Goal: Information Seeking & Learning: Learn about a topic

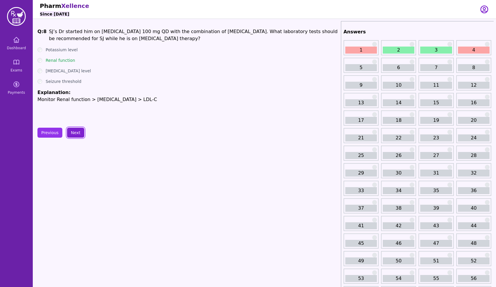
click at [76, 131] on button "Next" at bounding box center [75, 133] width 17 height 10
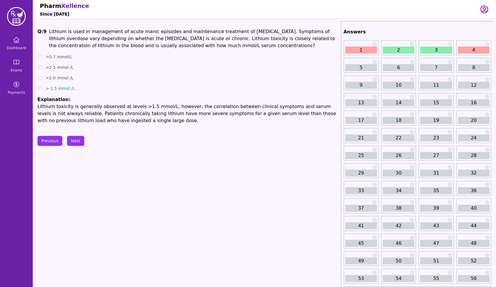
click at [76, 138] on button "Next" at bounding box center [75, 141] width 17 height 10
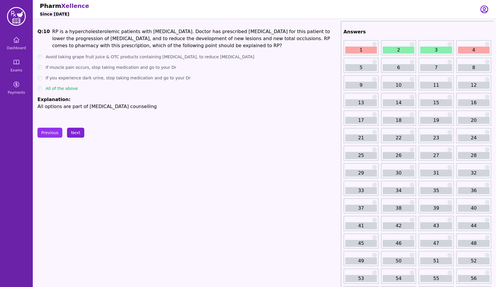
click at [76, 128] on button "Next" at bounding box center [75, 133] width 17 height 10
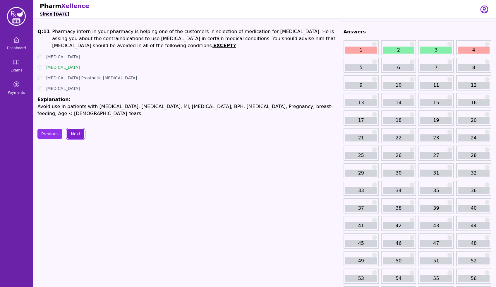
click at [76, 129] on button "Next" at bounding box center [75, 134] width 17 height 10
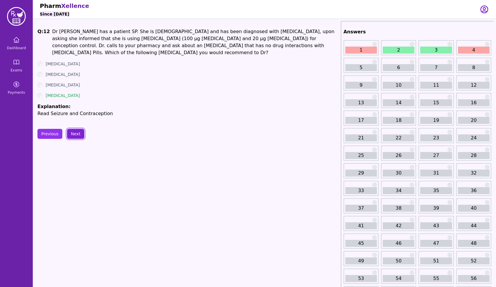
click at [76, 129] on button "Next" at bounding box center [75, 134] width 17 height 10
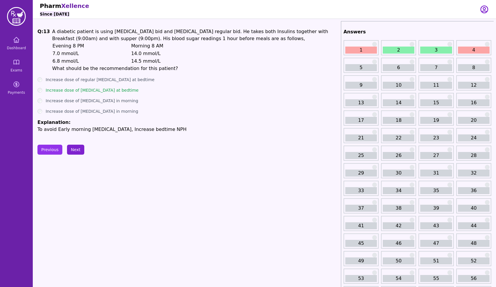
click at [76, 128] on p "To avoid Early morning [MEDICAL_DATA], Increase bedtime NPH" at bounding box center [187, 129] width 301 height 7
click at [78, 154] on button "Next" at bounding box center [75, 150] width 17 height 10
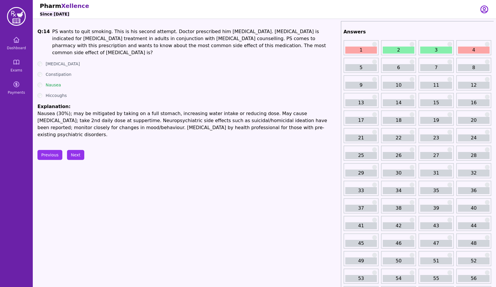
click at [76, 150] on button "Next" at bounding box center [75, 155] width 17 height 10
